Goal: Information Seeking & Learning: Learn about a topic

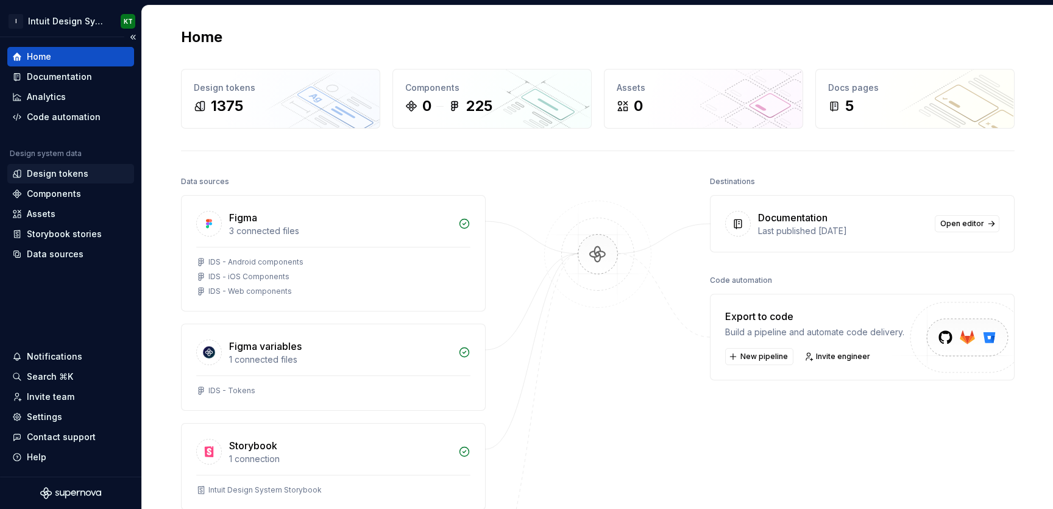
click at [63, 166] on div "Design tokens" at bounding box center [70, 173] width 127 height 19
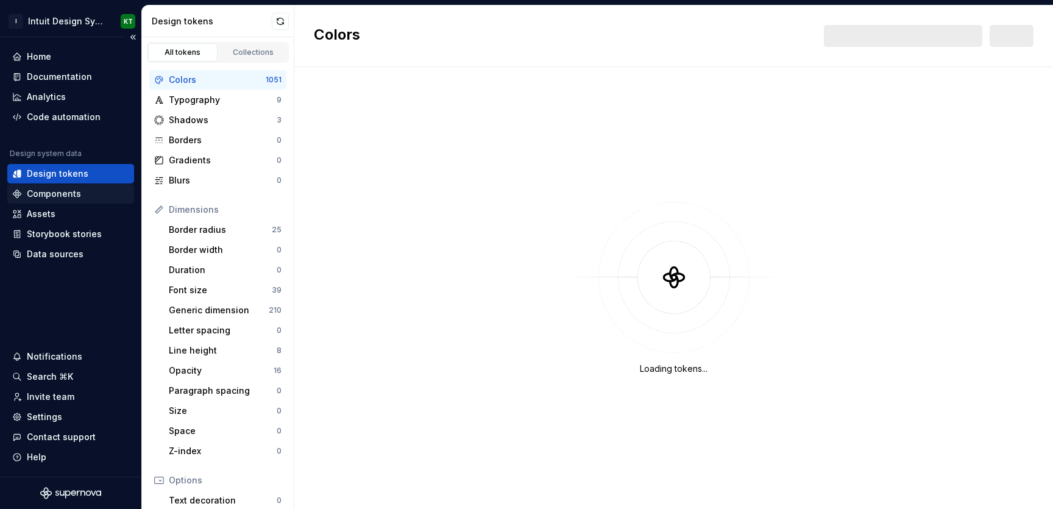
click at [63, 198] on div "Components" at bounding box center [54, 194] width 54 height 12
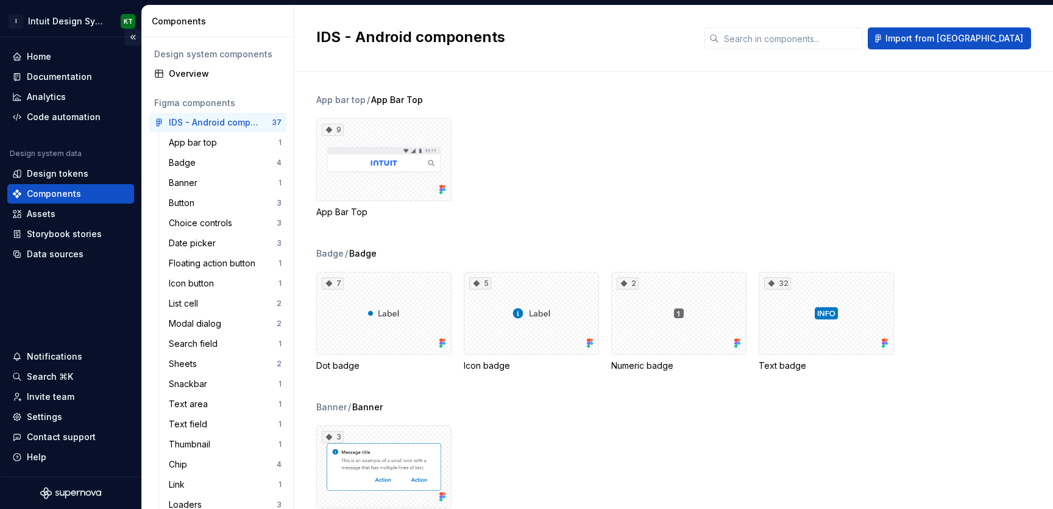
click at [124, 32] on button "Collapse sidebar" at bounding box center [132, 37] width 17 height 17
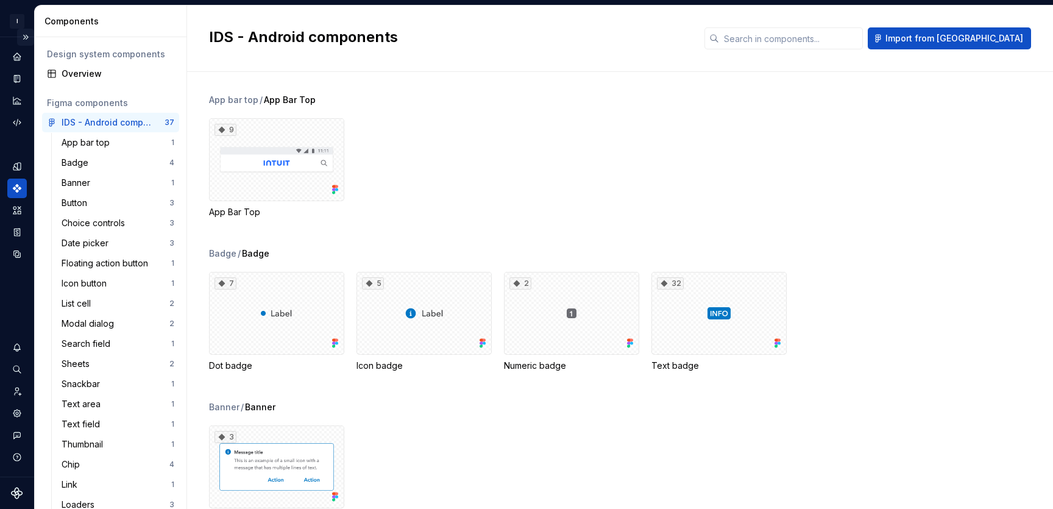
click at [21, 29] on button "Expand sidebar" at bounding box center [25, 37] width 17 height 17
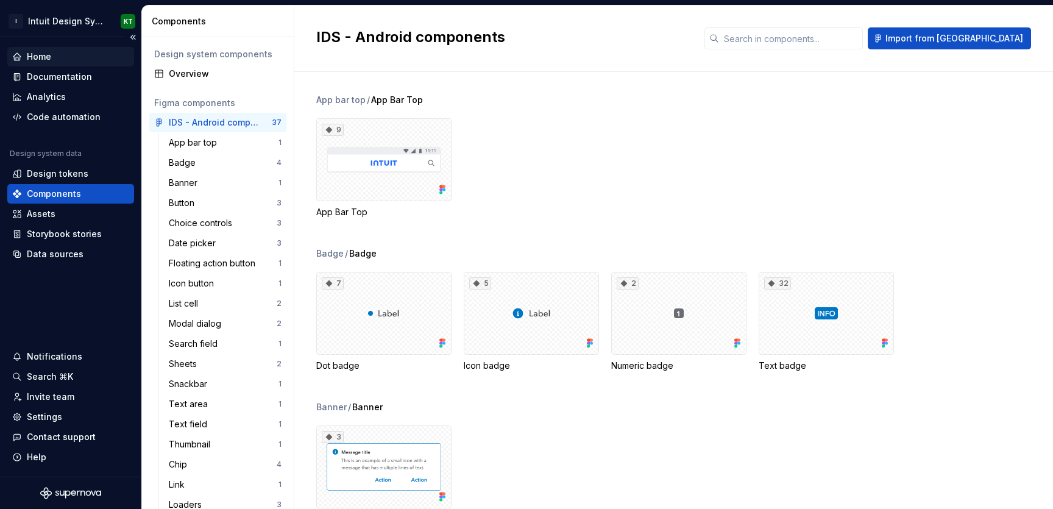
click at [44, 63] on div "Home" at bounding box center [70, 56] width 127 height 19
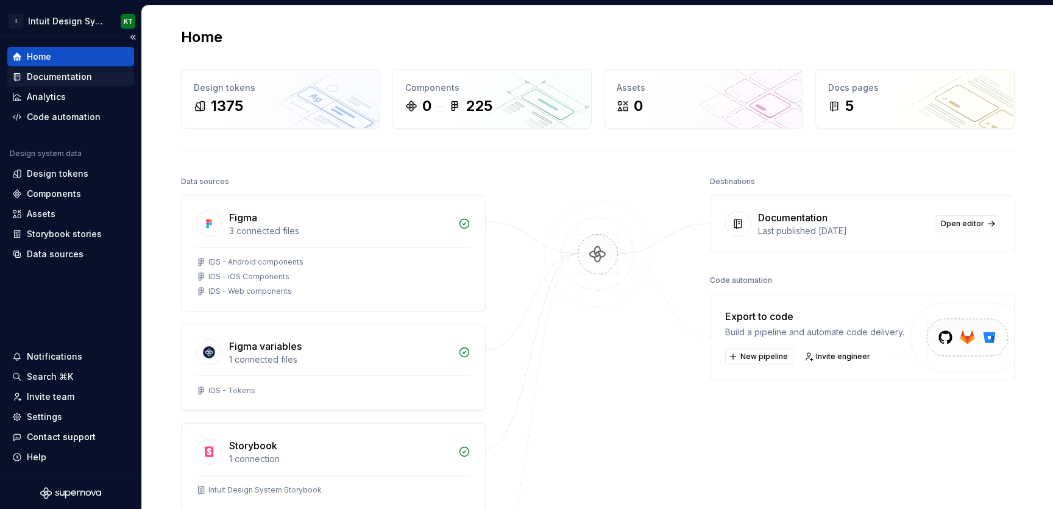
click at [44, 70] on div "Documentation" at bounding box center [70, 76] width 127 height 19
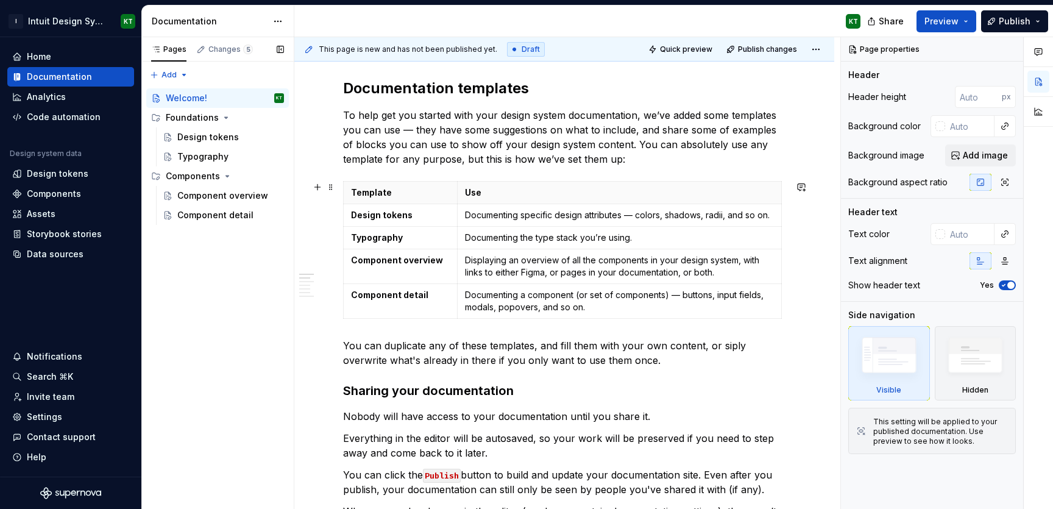
scroll to position [284, 0]
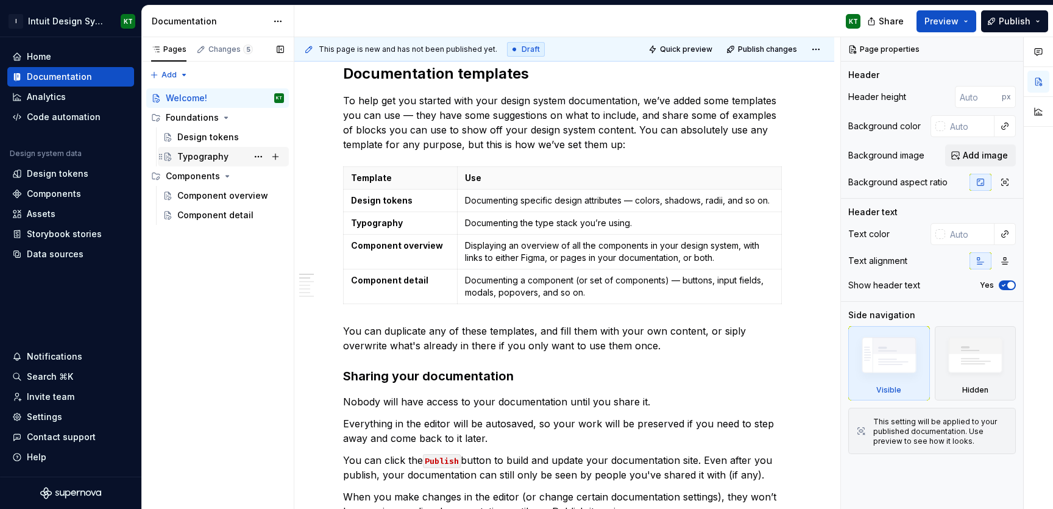
click at [232, 154] on div "Typography" at bounding box center [230, 156] width 107 height 17
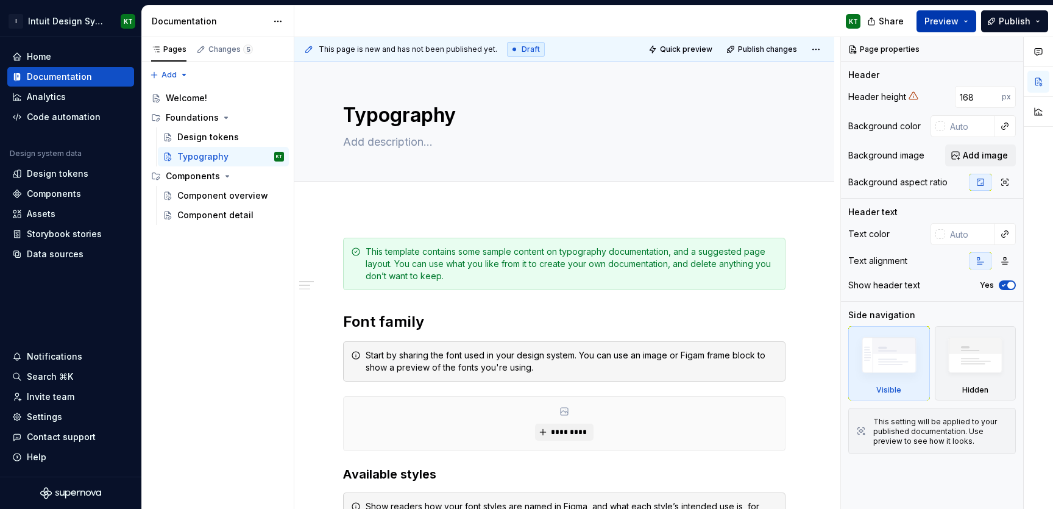
click at [940, 15] on span "Preview" at bounding box center [941, 21] width 34 height 12
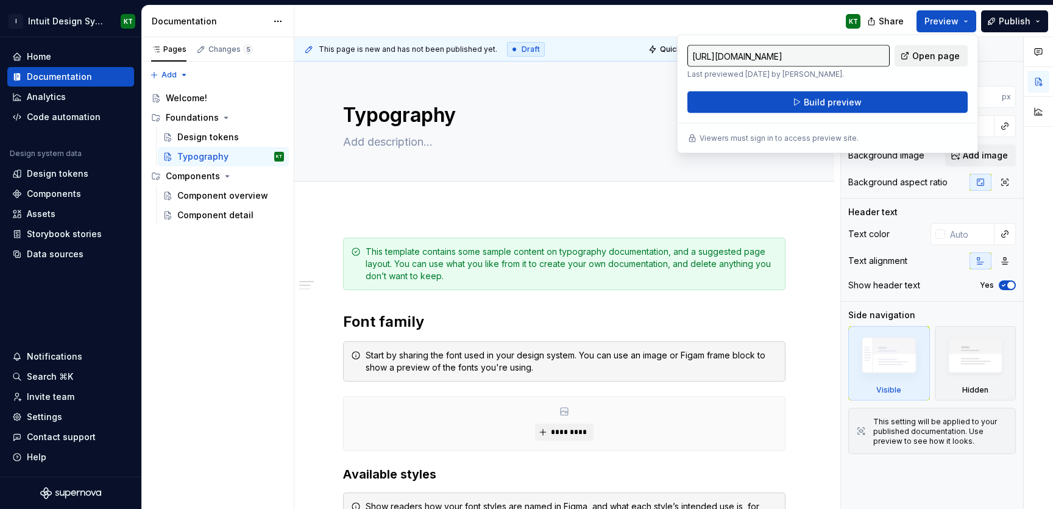
click at [944, 56] on span "Open page" at bounding box center [936, 56] width 48 height 12
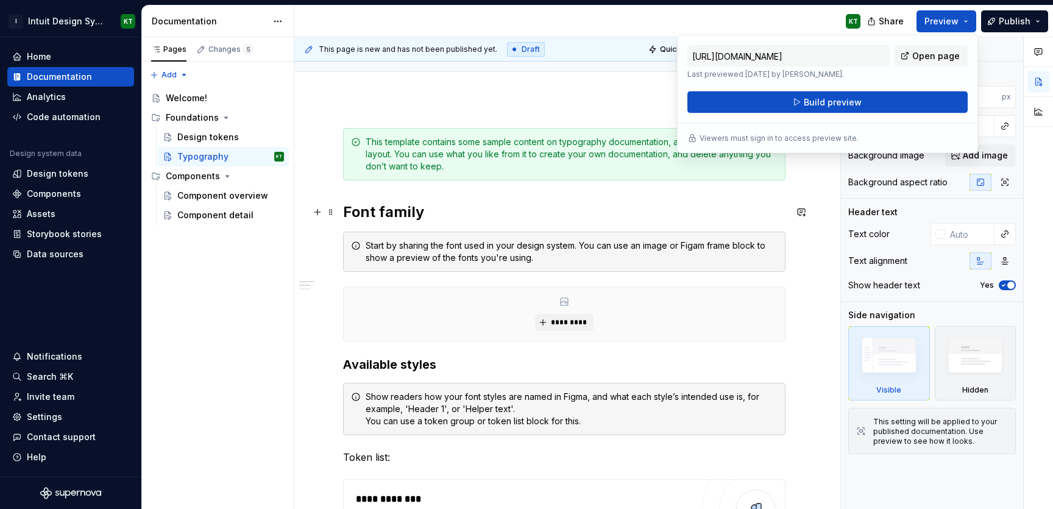
scroll to position [359, 0]
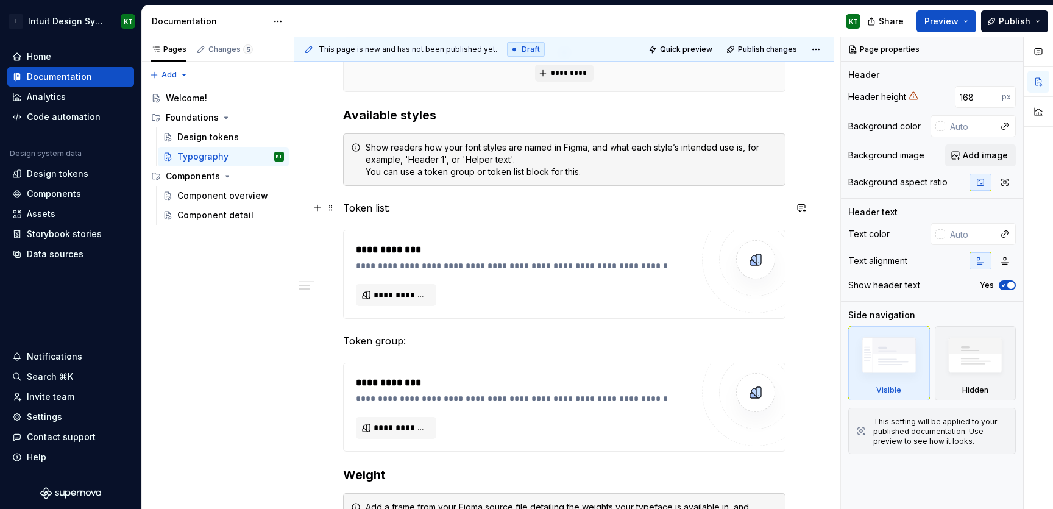
click at [802, 206] on button "button" at bounding box center [801, 207] width 17 height 17
click at [811, 169] on div "**********" at bounding box center [564, 432] width 540 height 1164
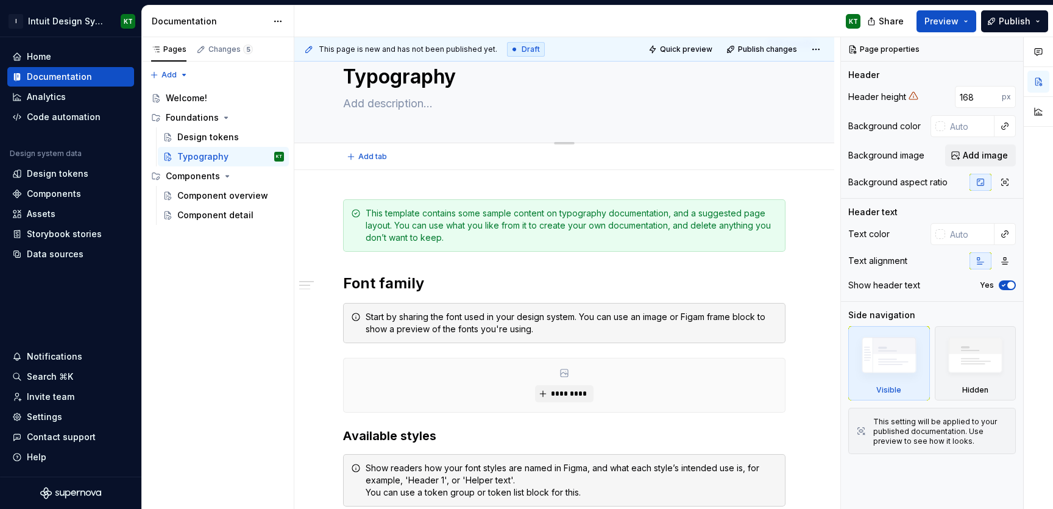
scroll to position [0, 0]
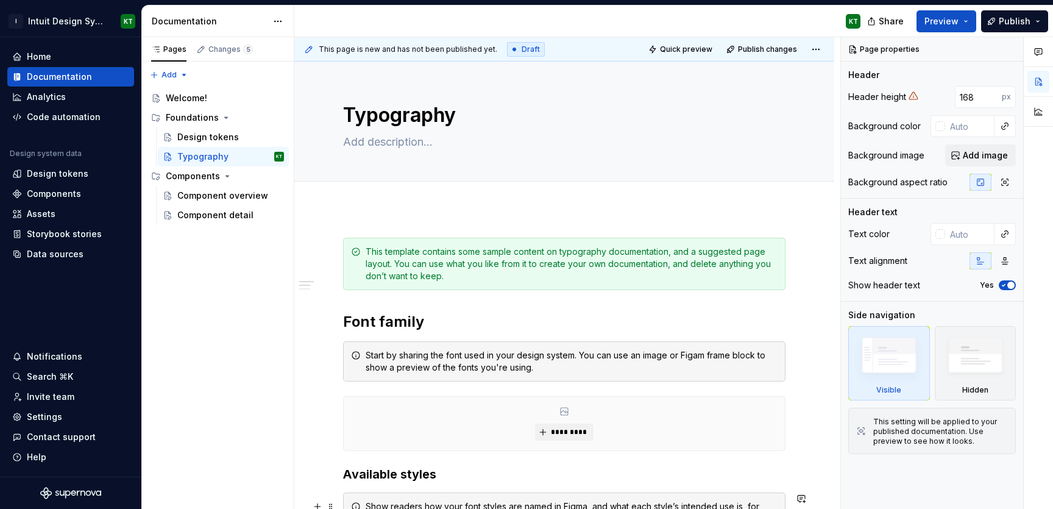
type textarea "*"
